Goal: Task Accomplishment & Management: Manage account settings

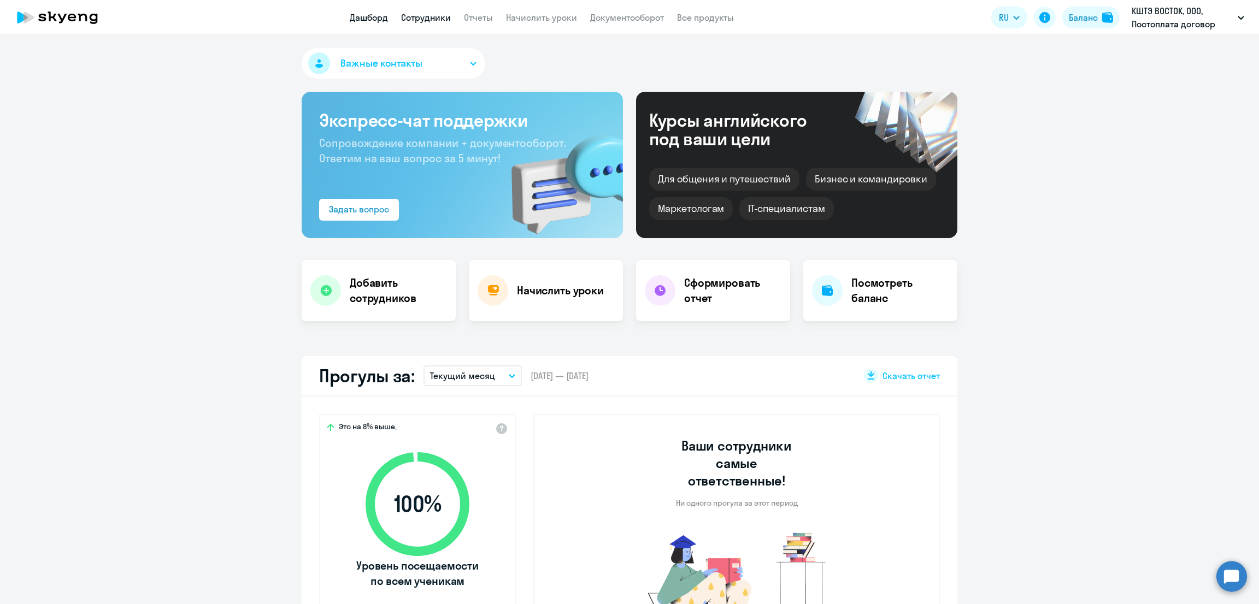
click at [422, 15] on link "Сотрудники" at bounding box center [426, 17] width 50 height 11
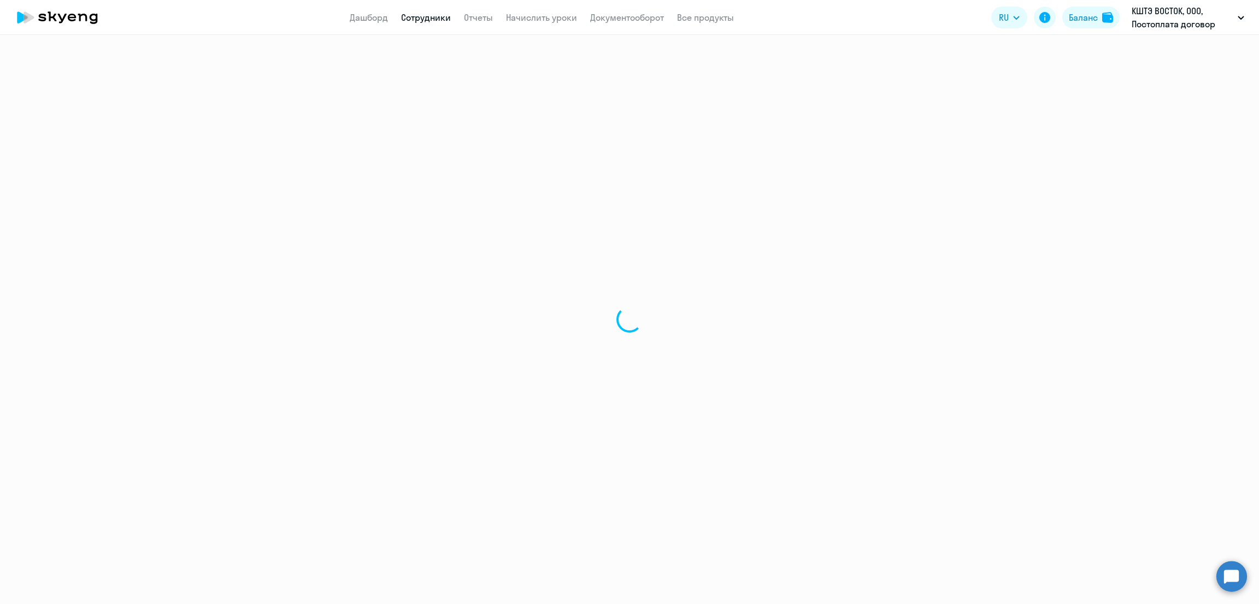
select select "30"
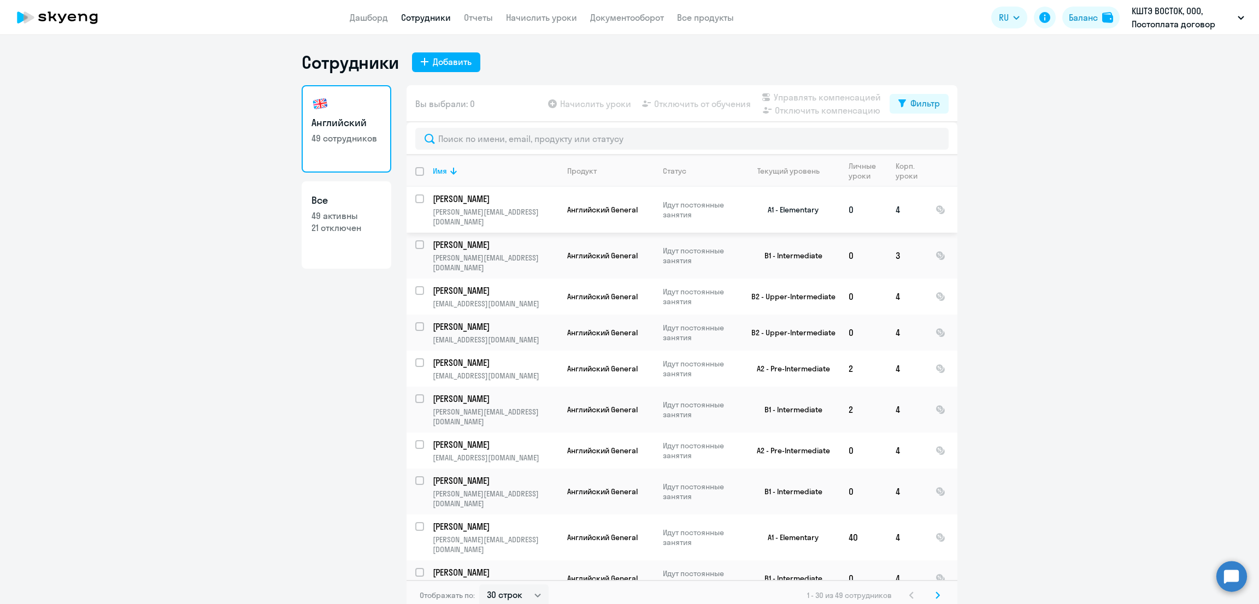
click at [415, 198] on input "select row 34560991" at bounding box center [426, 205] width 22 height 22
checkbox input "true"
click at [802, 96] on span "Управлять компенсацией" at bounding box center [827, 97] width 107 height 13
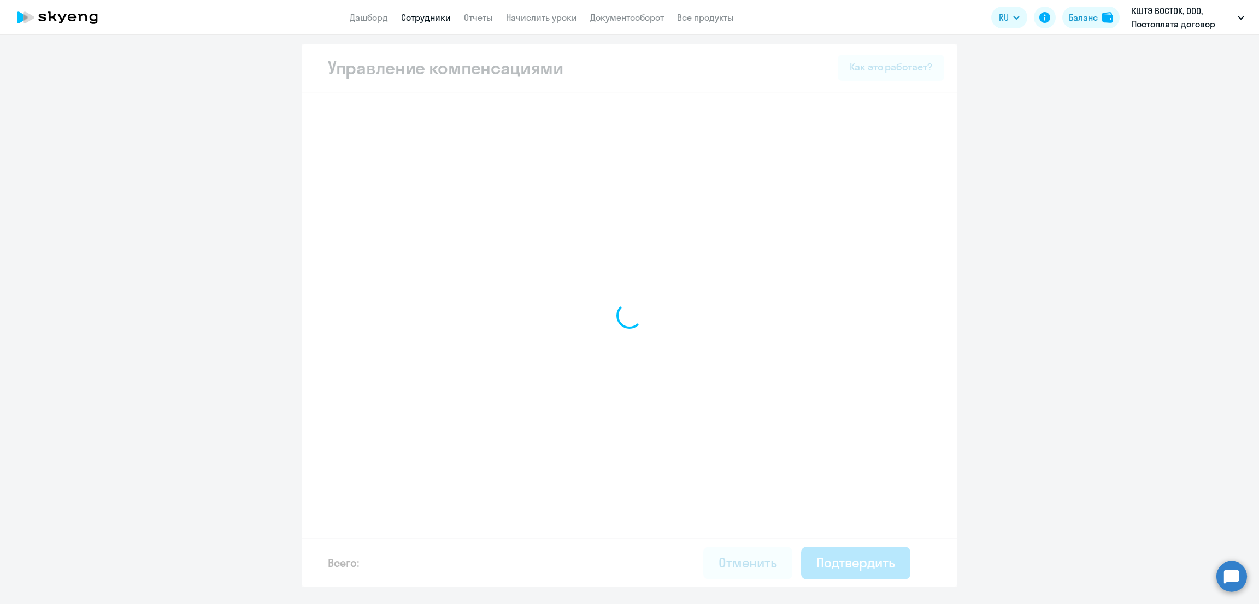
select select "MONTHLY"
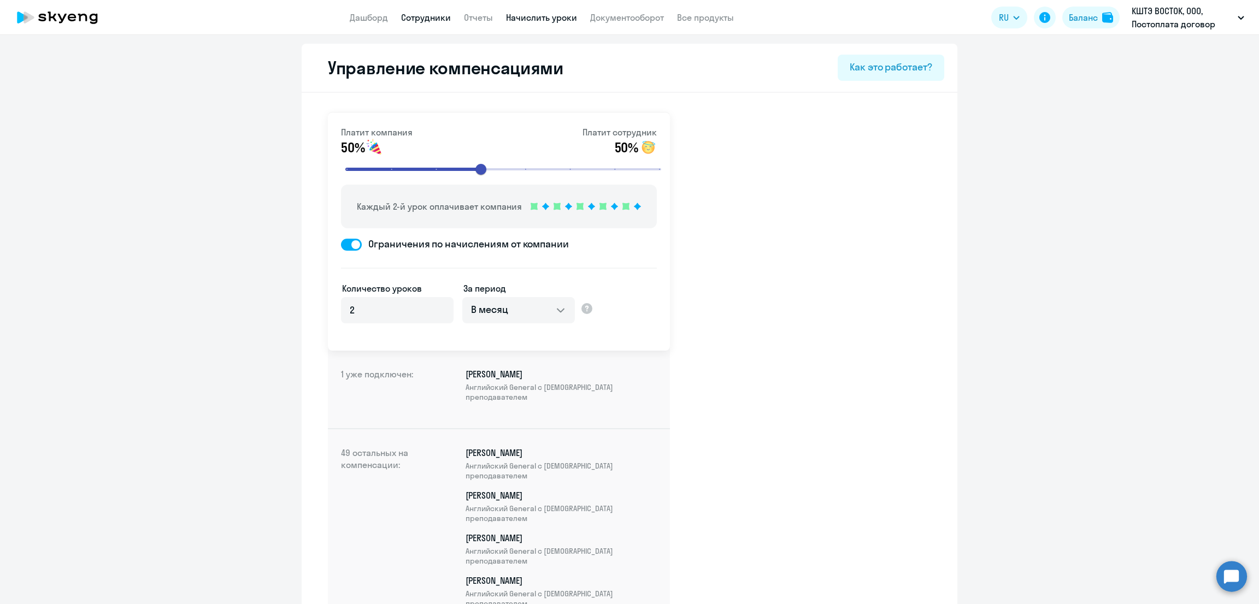
click at [526, 15] on link "Начислить уроки" at bounding box center [541, 17] width 71 height 11
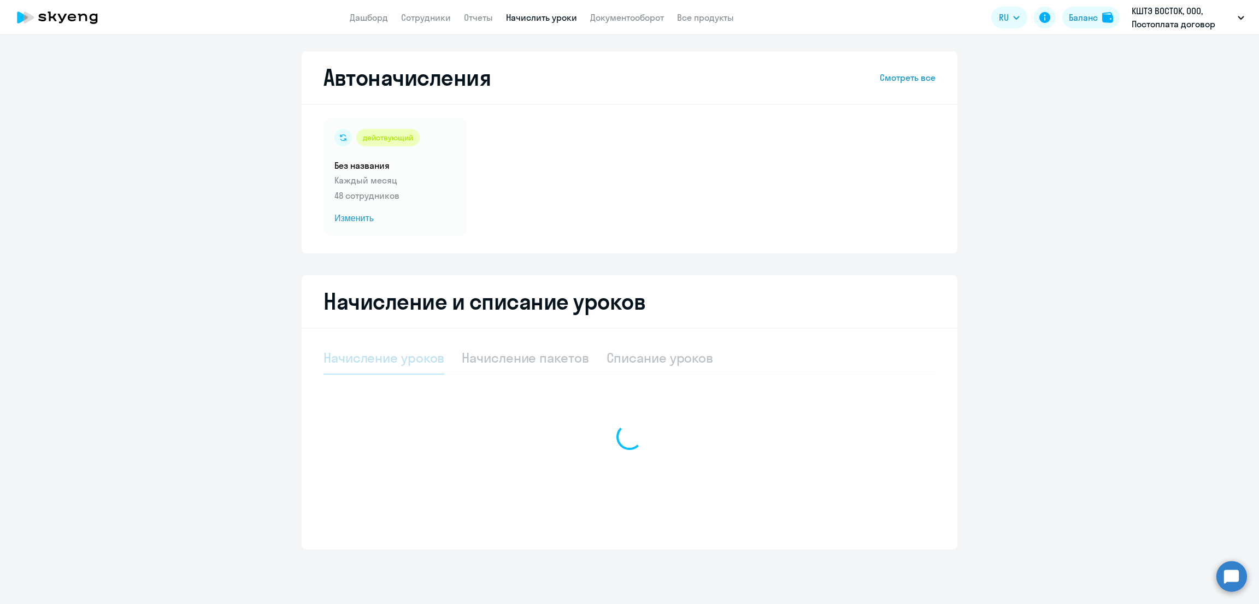
select select "10"
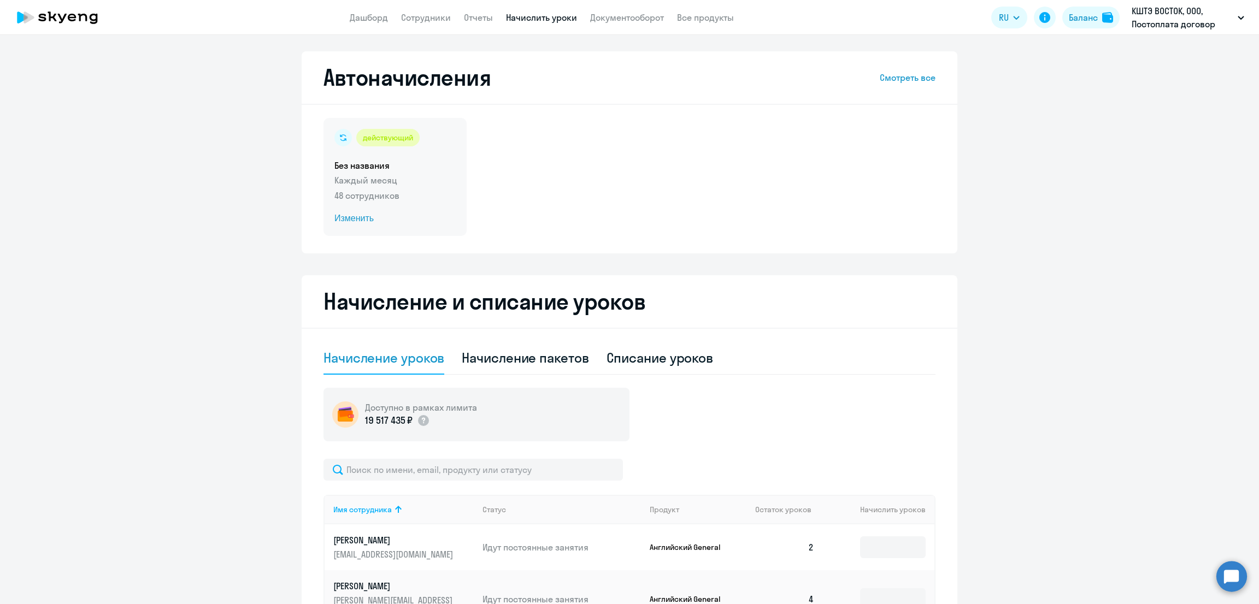
click at [402, 179] on p "Каждый месяц" at bounding box center [394, 180] width 121 height 13
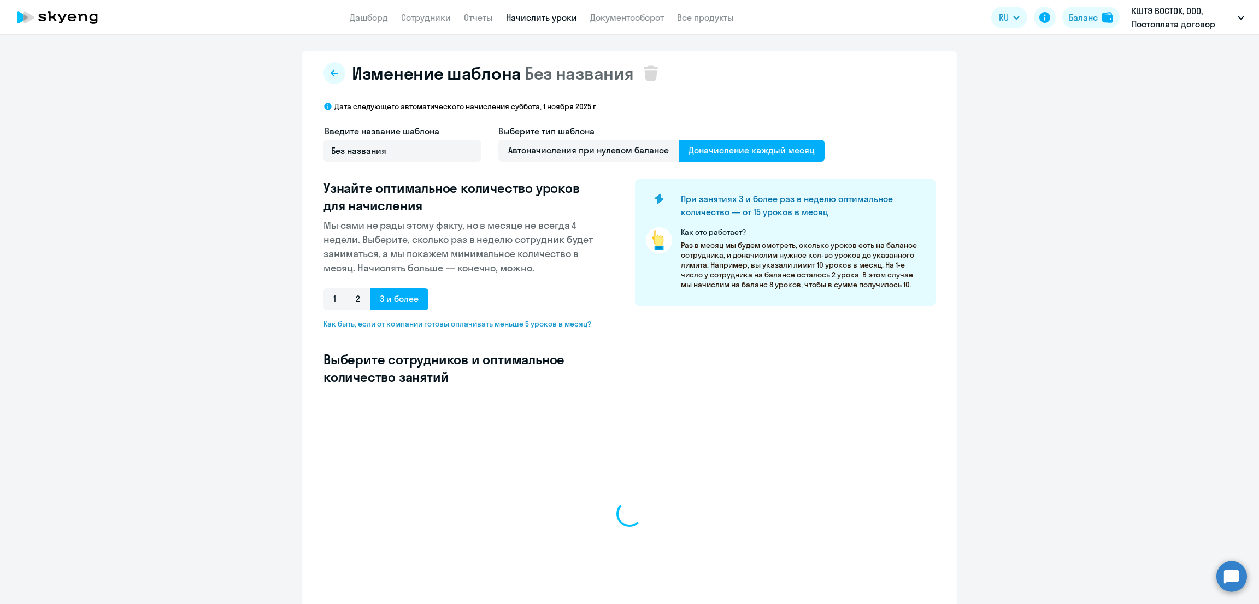
select select "10"
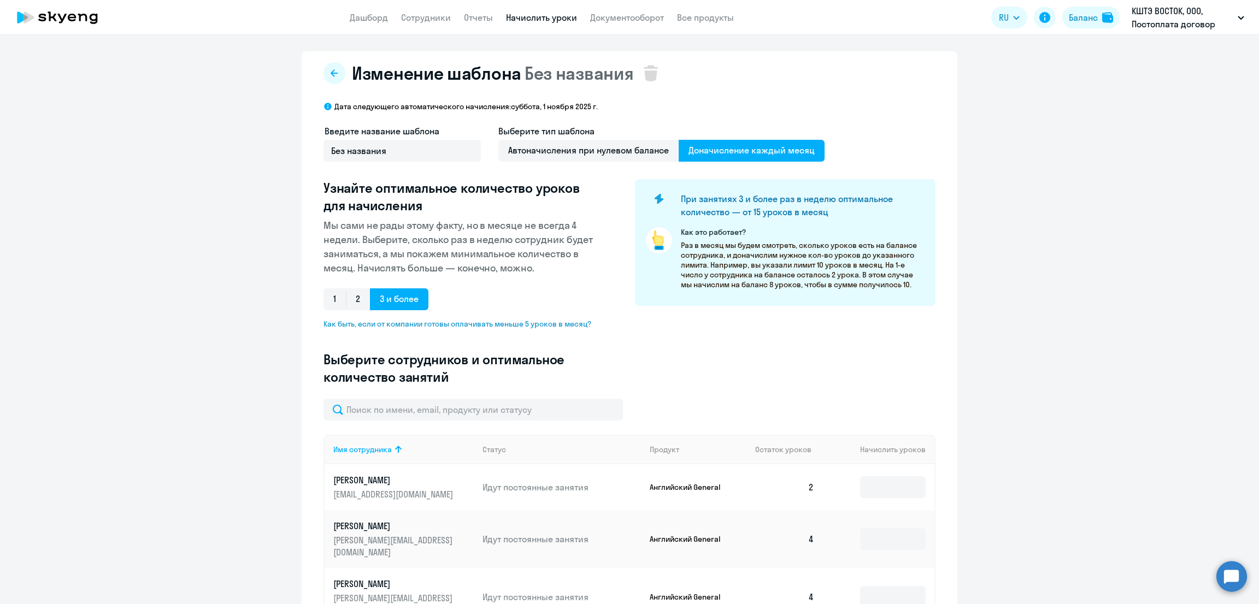
type input "4"
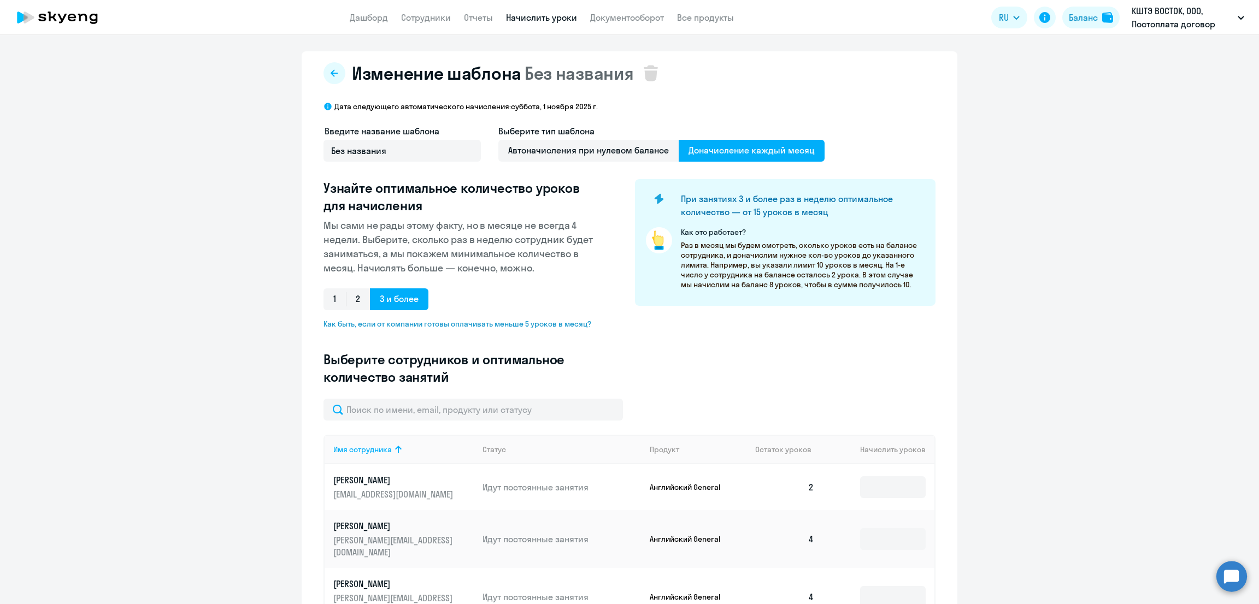
type input "3"
type input "4"
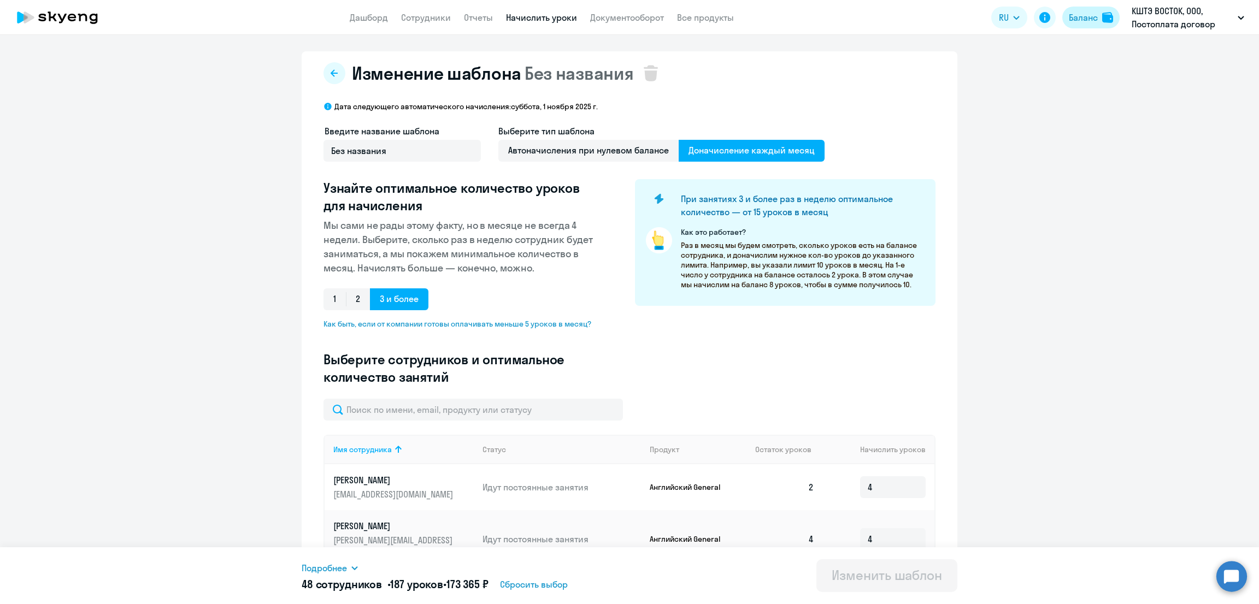
click at [1089, 21] on div "Баланс" at bounding box center [1083, 17] width 29 height 13
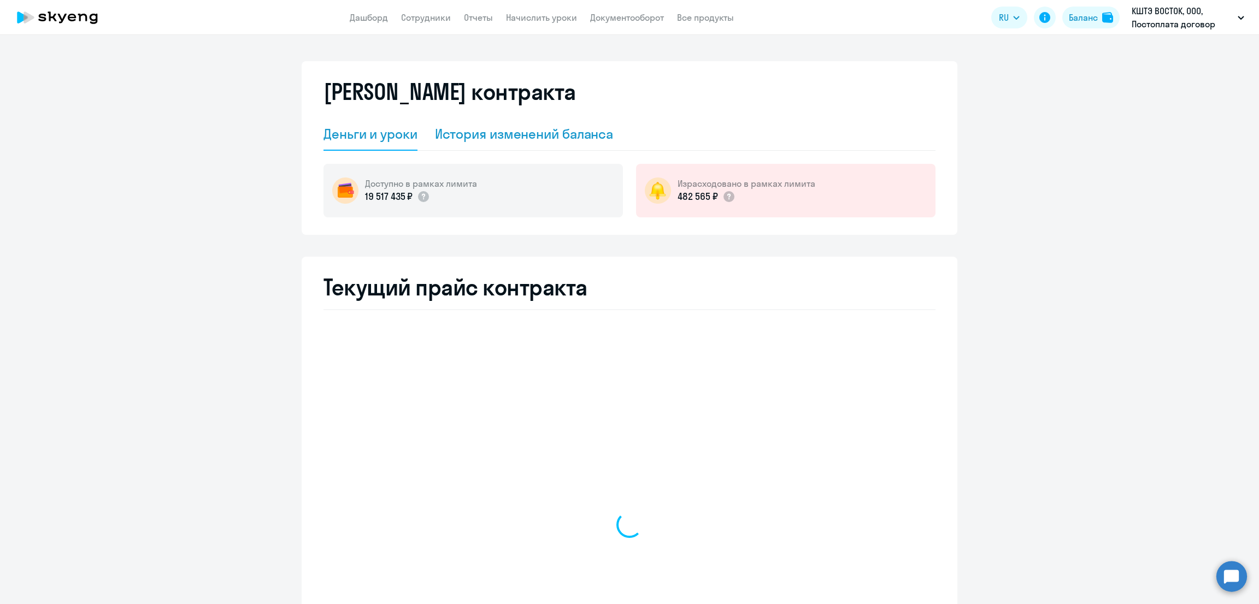
select select "english_adult_not_native_speaker"
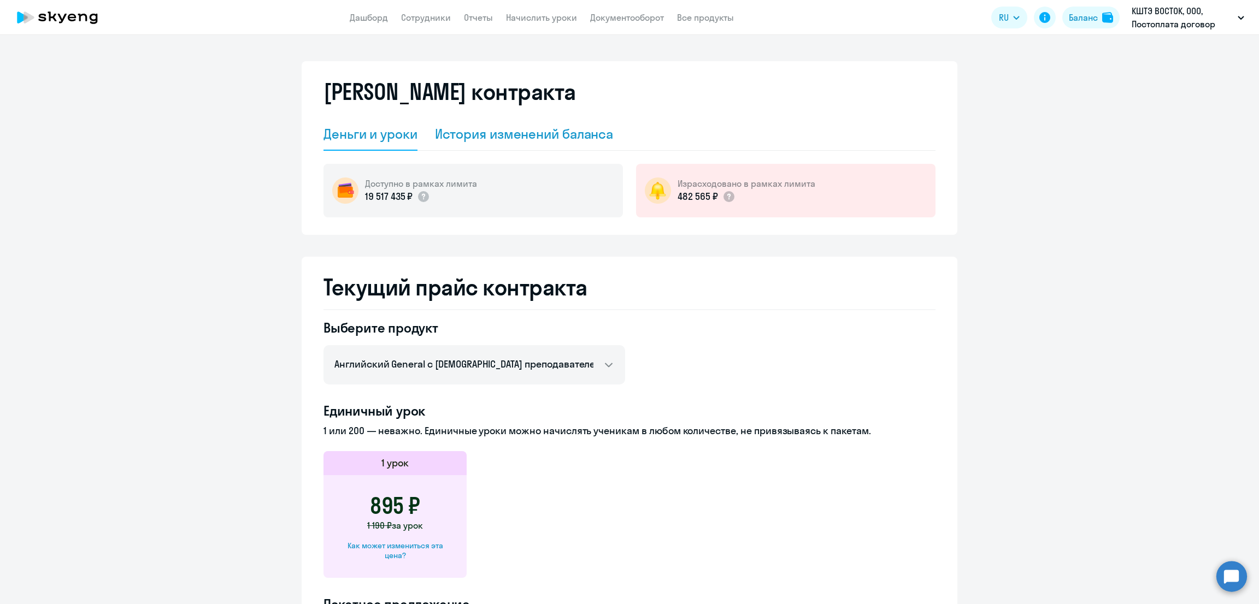
click at [503, 126] on div "История изменений баланса" at bounding box center [524, 133] width 179 height 17
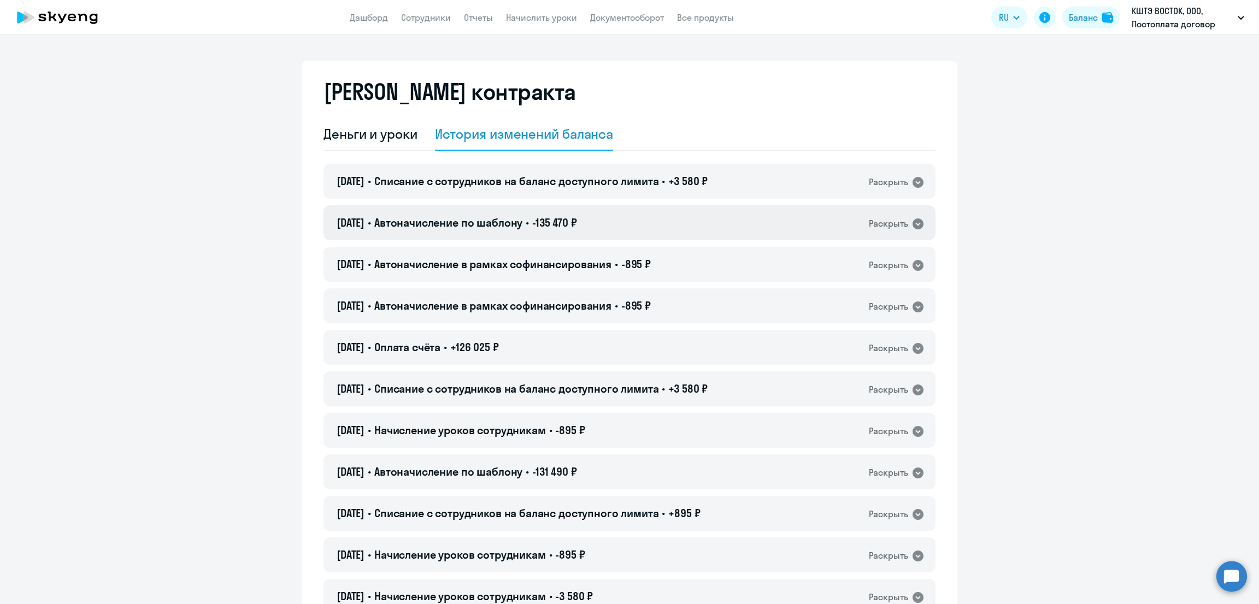
click at [495, 227] on span "Автоначисление по шаблону" at bounding box center [448, 223] width 148 height 14
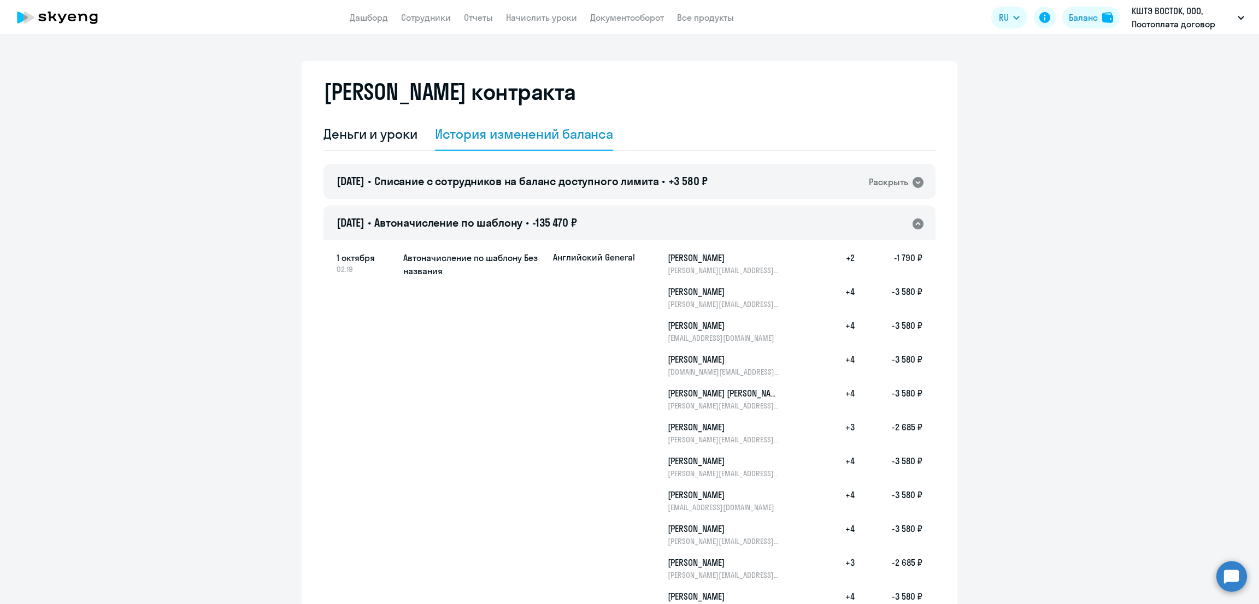
click at [497, 227] on span "Автоначисление по шаблону" at bounding box center [448, 223] width 148 height 14
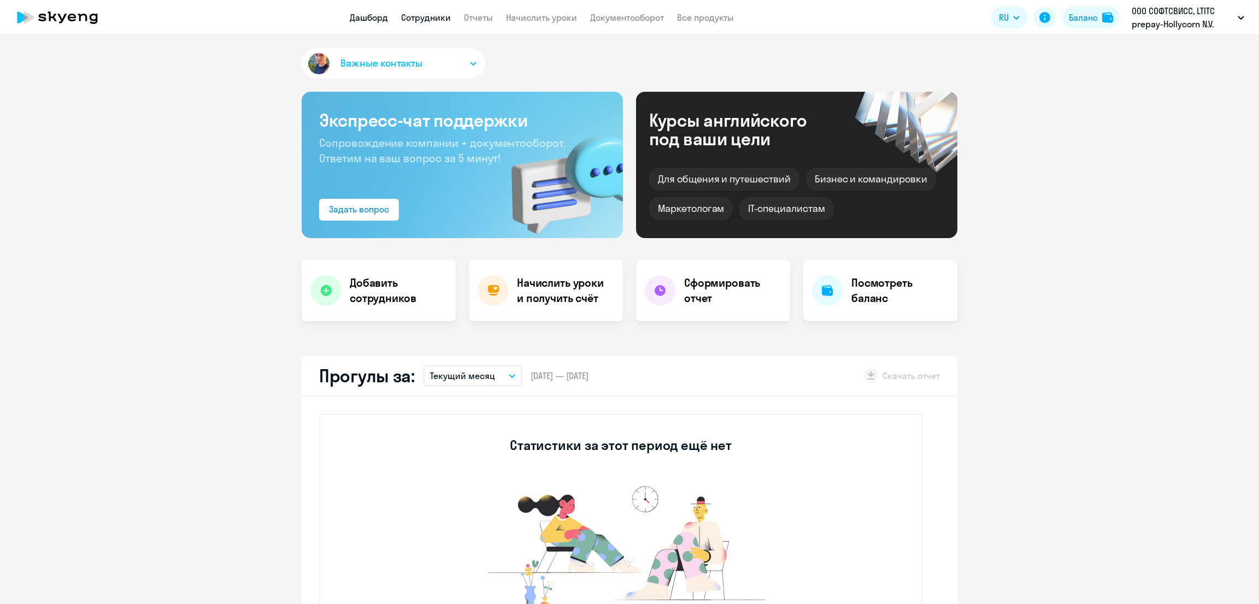
click at [415, 17] on link "Сотрудники" at bounding box center [426, 17] width 50 height 11
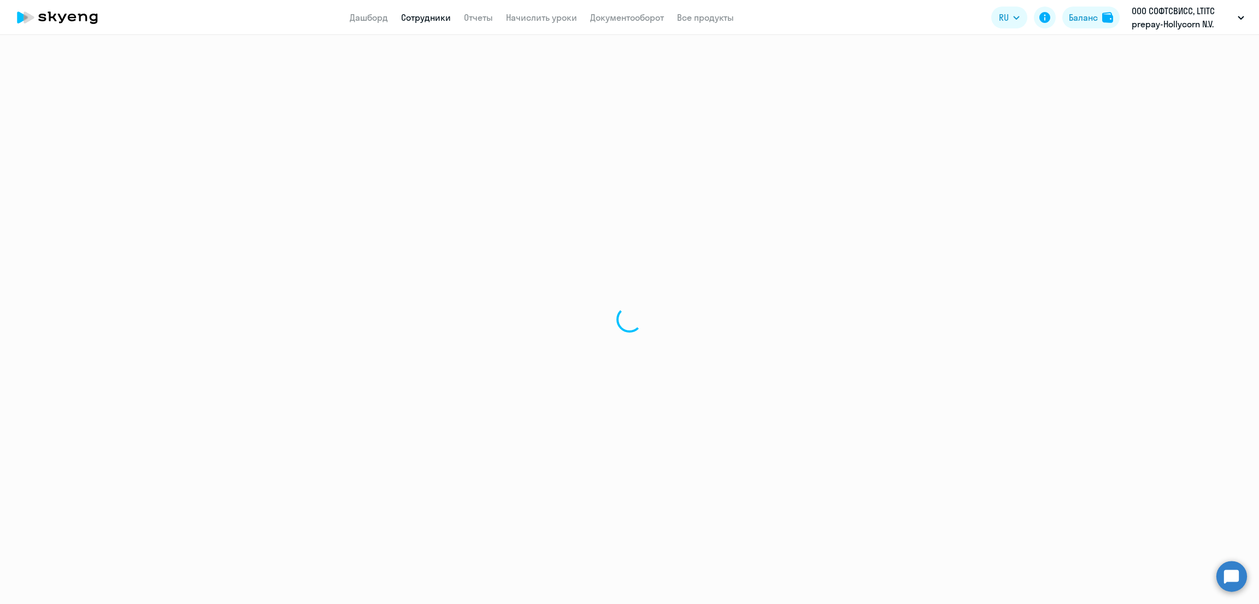
select select "30"
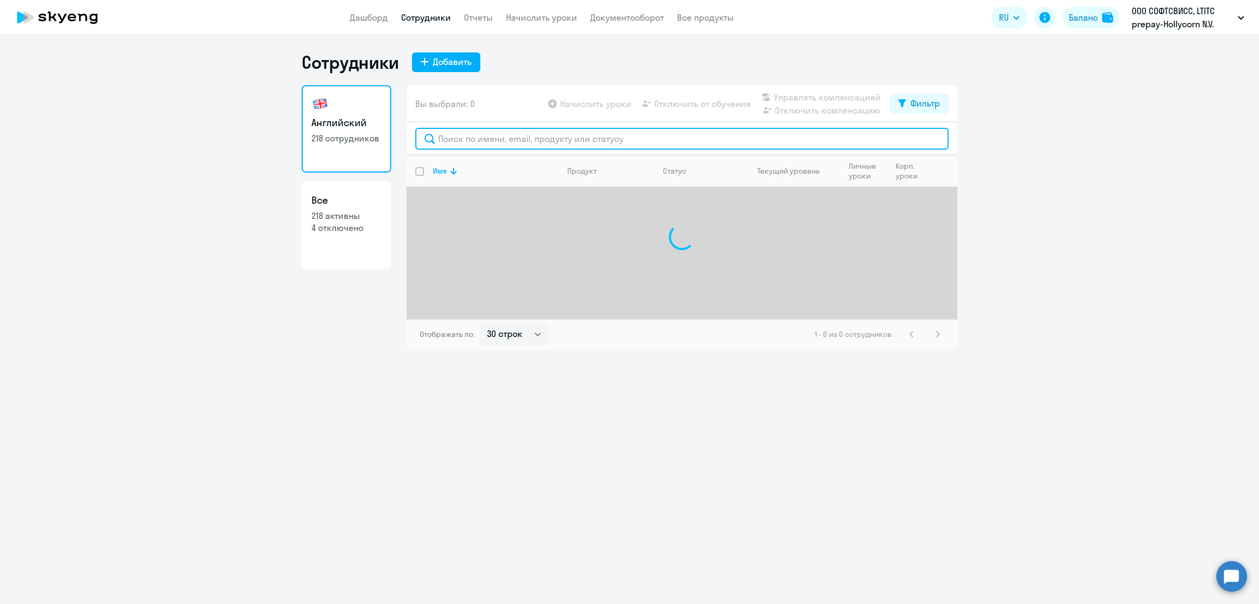
click at [519, 135] on input "text" at bounding box center [681, 139] width 533 height 22
paste input "[PERSON_NAME]"
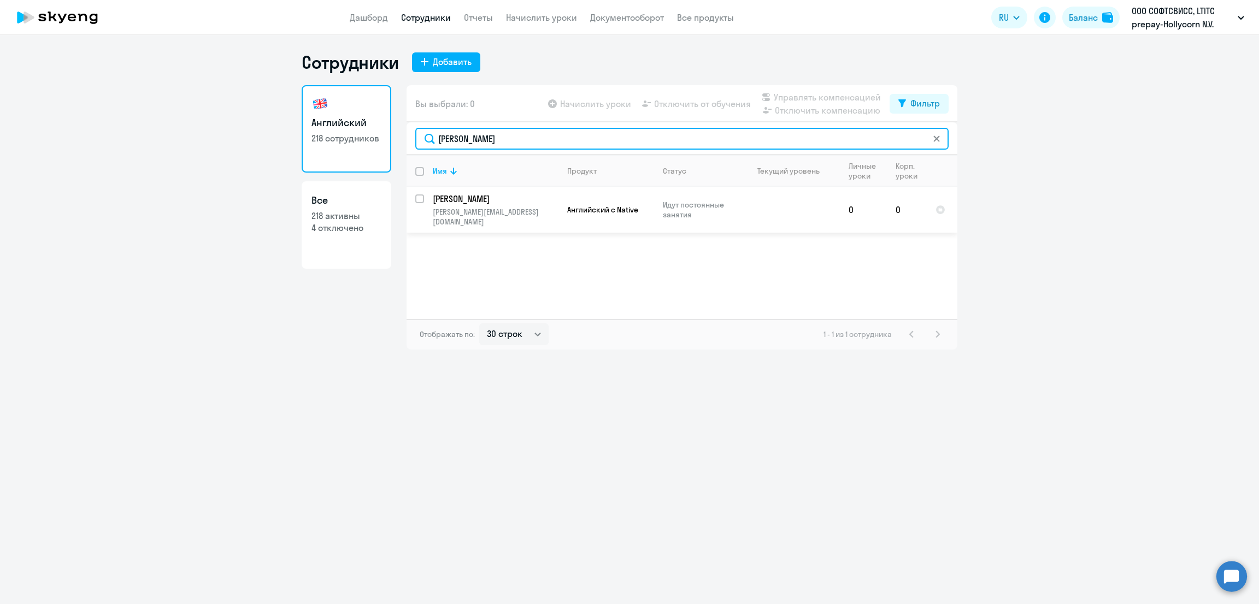
type input "[PERSON_NAME]"
